Goal: Task Accomplishment & Management: Manage account settings

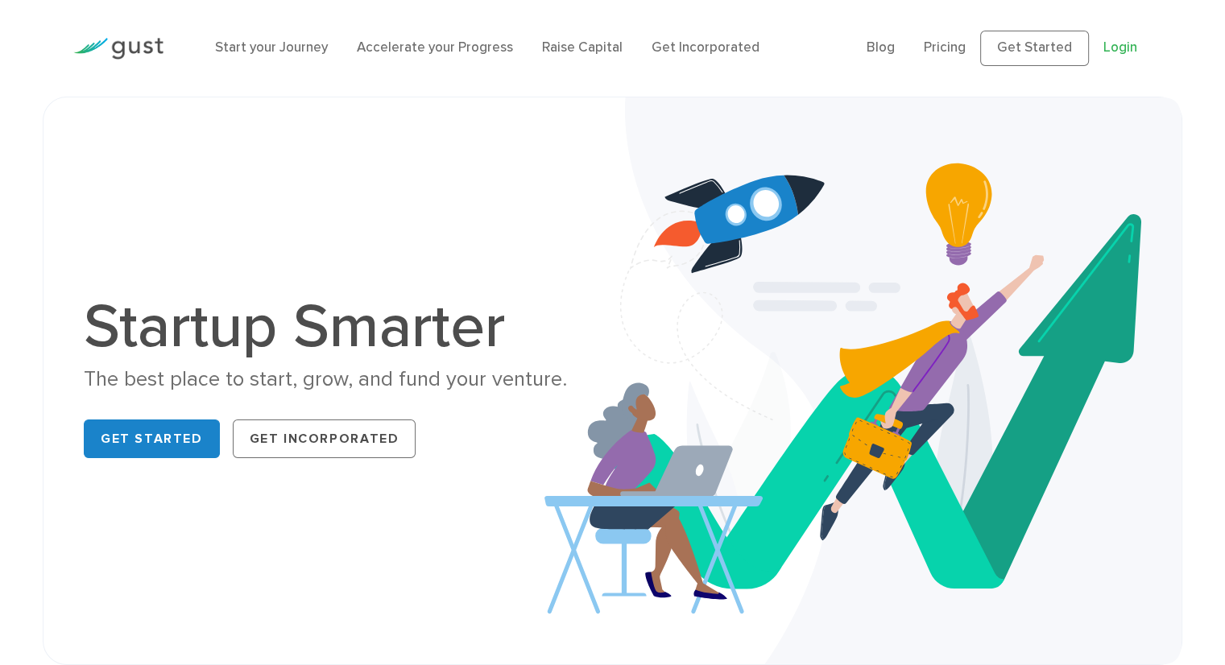
click at [1119, 46] on link "Login" at bounding box center [1121, 47] width 34 height 16
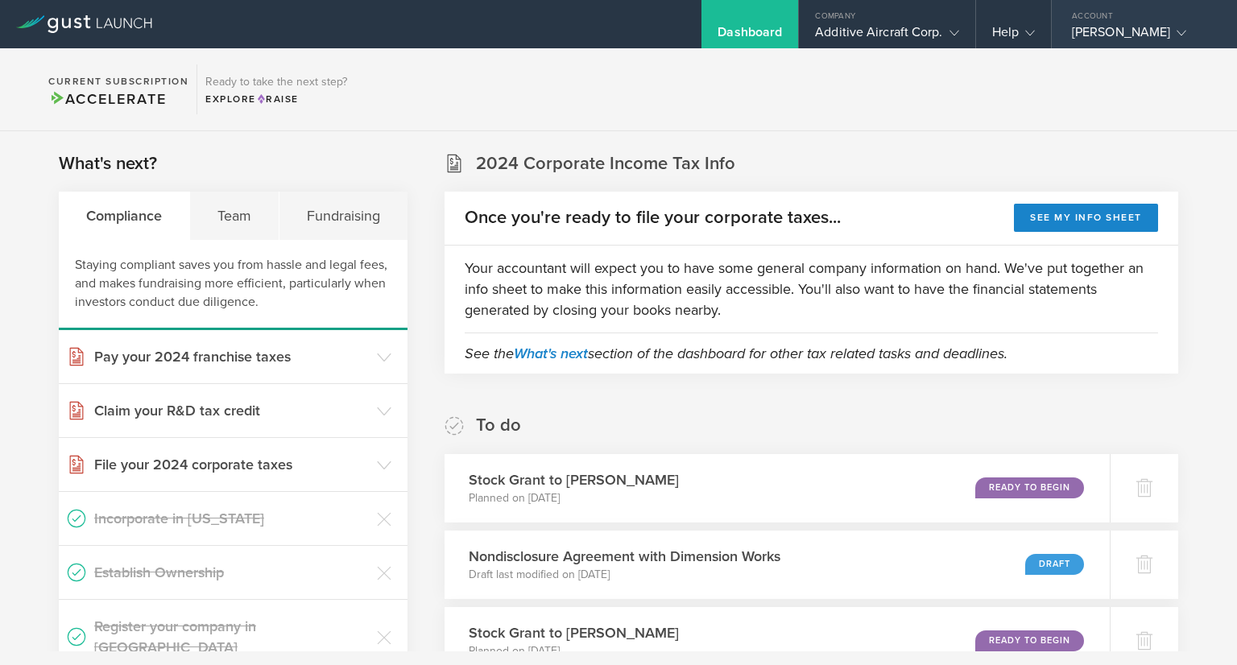
click at [1103, 36] on div "[PERSON_NAME]" at bounding box center [1140, 36] width 137 height 24
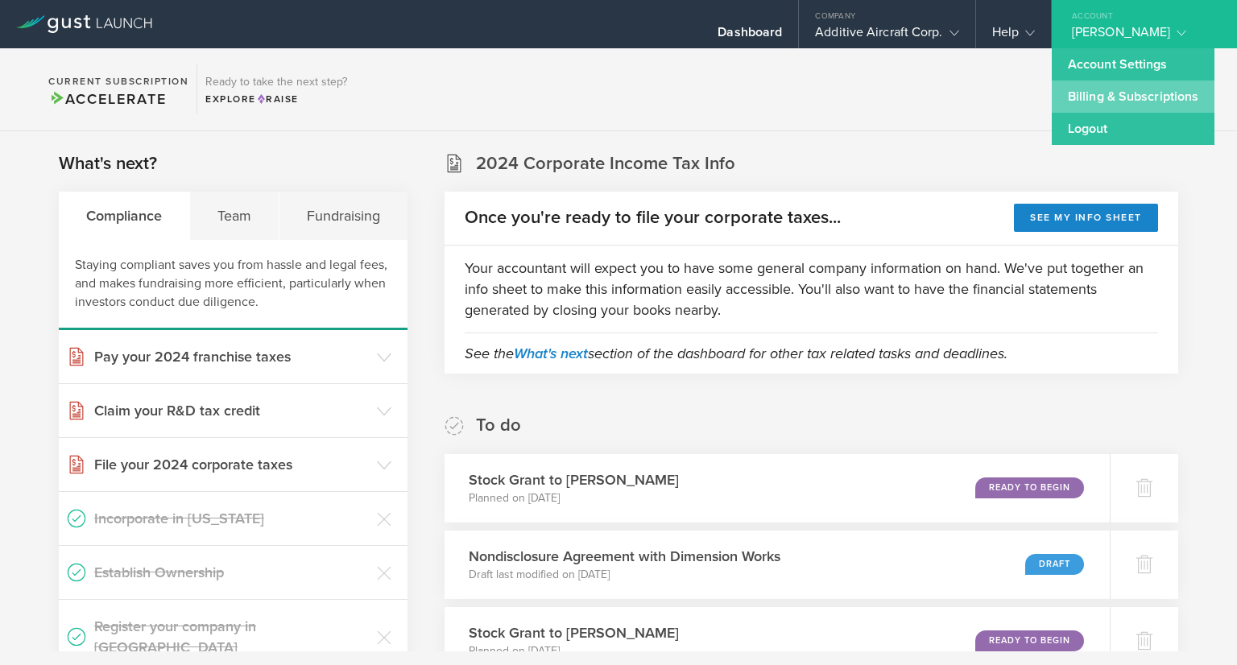
click at [1090, 88] on link "Billing & Subscriptions" at bounding box center [1133, 97] width 163 height 32
